Goal: Browse casually

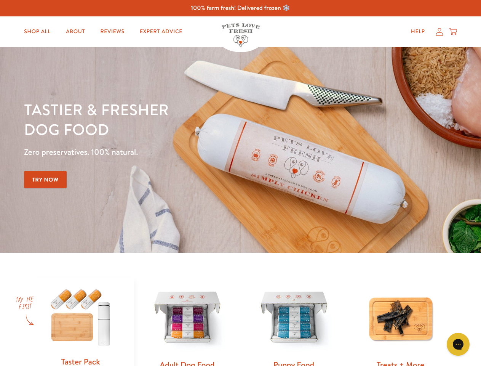
click at [241, 183] on div "Tastier & fresher dog food Zero preservatives. 100% natural. Try Now" at bounding box center [168, 149] width 289 height 101
click at [459, 344] on icon "Gorgias live chat" at bounding box center [458, 343] width 7 height 7
